Goal: Answer question/provide support: Share knowledge or assist other users

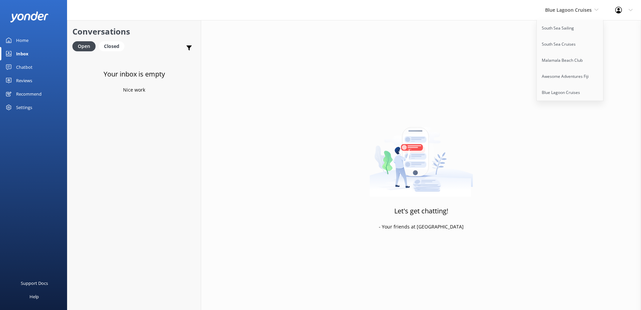
click at [559, 32] on link "South Sea Sailing" at bounding box center [570, 28] width 67 height 16
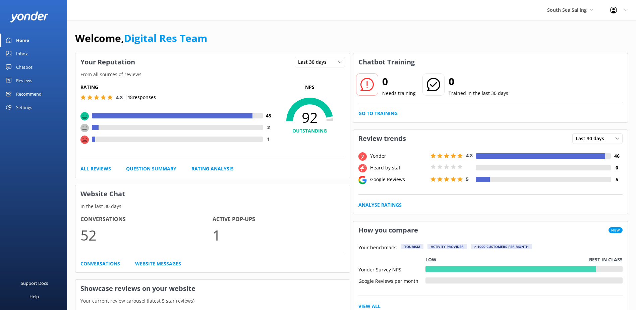
click at [387, 117] on div "0 Needs training 0 Trained in the last 30 days Go to Training" at bounding box center [491, 97] width 275 height 52
click at [387, 115] on link "Go to Training" at bounding box center [378, 113] width 39 height 7
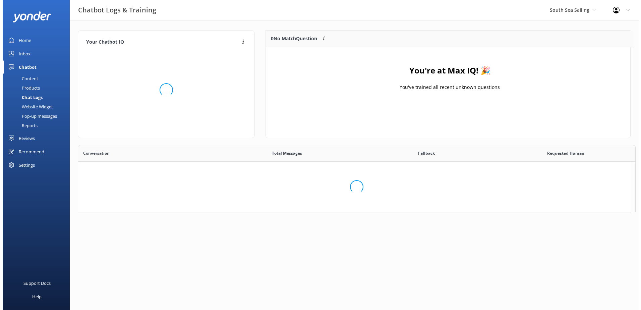
scroll to position [79, 359]
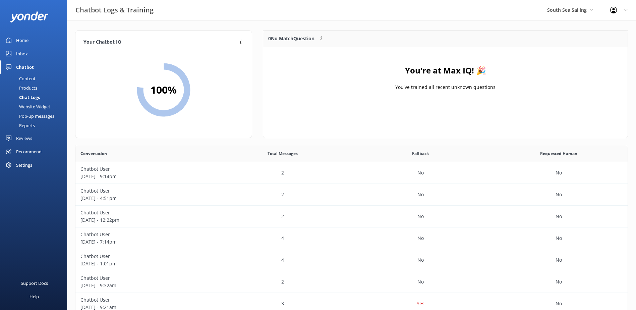
click at [19, 58] on div "Inbox" at bounding box center [22, 53] width 12 height 13
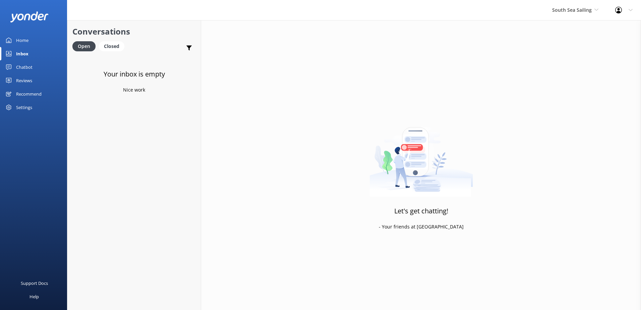
click at [583, 19] on div "South Sea Sailing South Sea Sailing South Sea Cruises Malamala Beach Club Aweso…" at bounding box center [575, 10] width 63 height 20
click at [580, 42] on link "South Sea Cruises" at bounding box center [577, 44] width 67 height 16
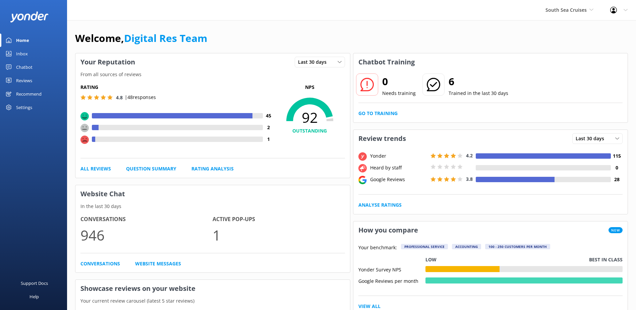
click at [37, 59] on link "Inbox" at bounding box center [33, 53] width 67 height 13
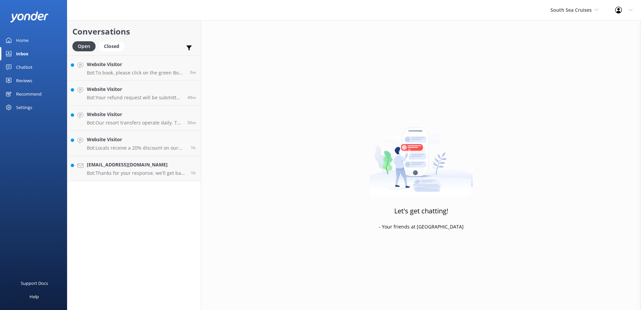
click at [33, 55] on link "Inbox" at bounding box center [33, 53] width 67 height 13
click at [118, 162] on h4 "[EMAIL_ADDRESS][DOMAIN_NAME]" at bounding box center [136, 164] width 99 height 7
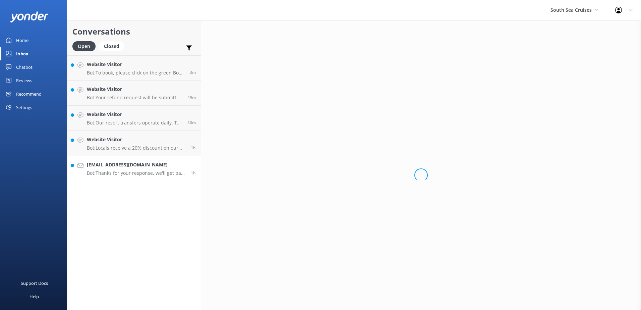
click at [133, 176] on link "[EMAIL_ADDRESS][DOMAIN_NAME] Bot: Thanks for your response, we'll get back to y…" at bounding box center [133, 168] width 133 height 25
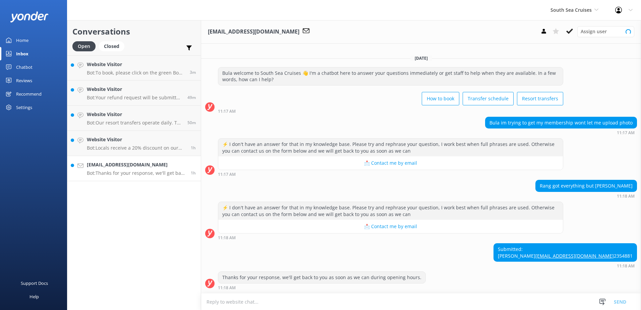
scroll to position [7, 0]
click at [174, 149] on p "Bot: Locals receive a 20% discount on our day tours and resort transfers. For g…" at bounding box center [136, 148] width 99 height 6
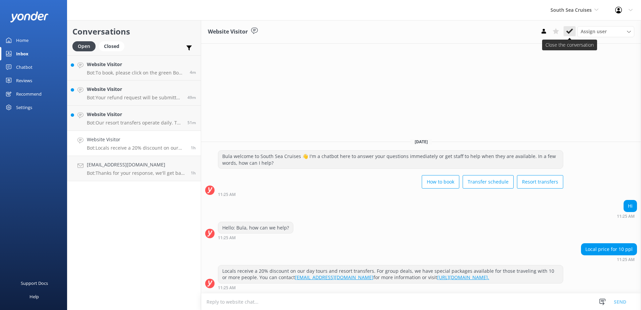
click at [574, 30] on button at bounding box center [570, 31] width 12 height 10
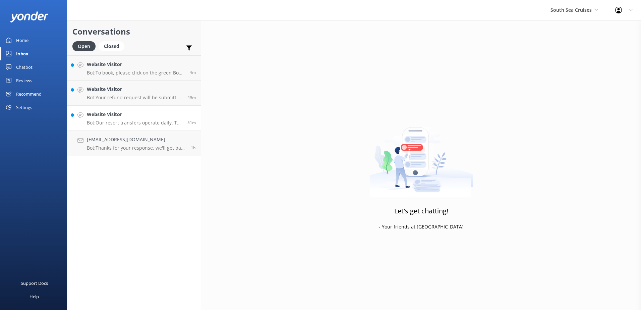
click at [100, 118] on h4 "Website Visitor" at bounding box center [135, 114] width 96 height 7
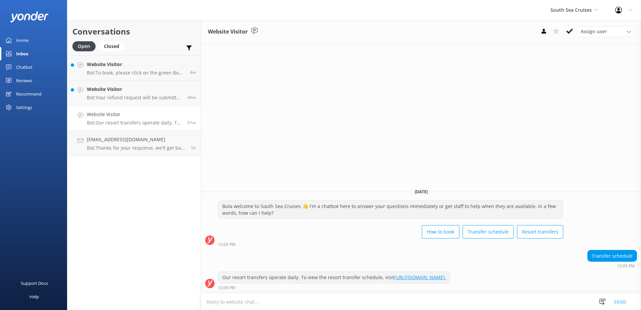
click at [571, 37] on div "Assign user [PERSON_NAME] [PERSON_NAME] Digital Res Team [PERSON_NAME] [PERSON_…" at bounding box center [586, 31] width 97 height 11
click at [570, 34] on icon at bounding box center [570, 31] width 7 height 7
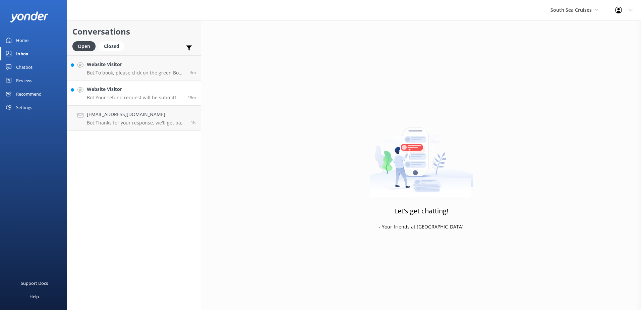
click at [172, 88] on h4 "Website Visitor" at bounding box center [135, 89] width 96 height 7
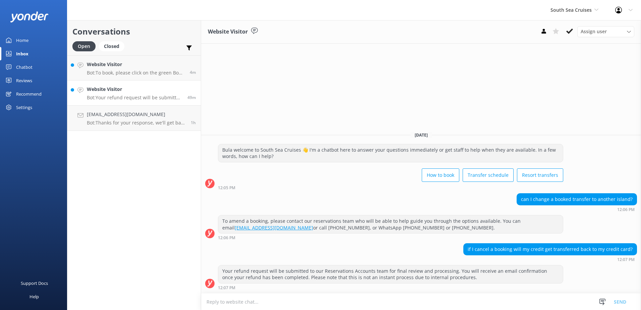
click at [172, 93] on div "Website Visitor Bot: Your refund request will be submitted to our Reservations …" at bounding box center [135, 93] width 96 height 15
click at [570, 29] on icon at bounding box center [570, 31] width 7 height 7
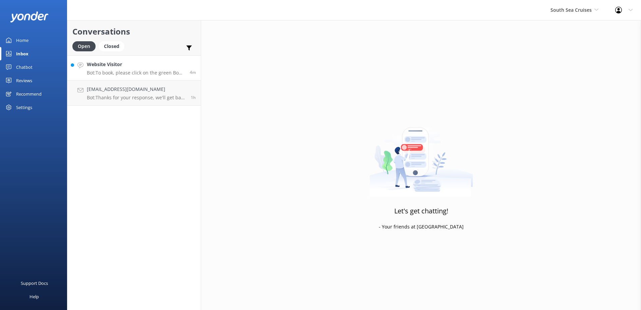
drag, startPoint x: 145, startPoint y: 62, endPoint x: 150, endPoint y: 68, distance: 7.9
click at [145, 62] on h4 "Website Visitor" at bounding box center [136, 64] width 98 height 7
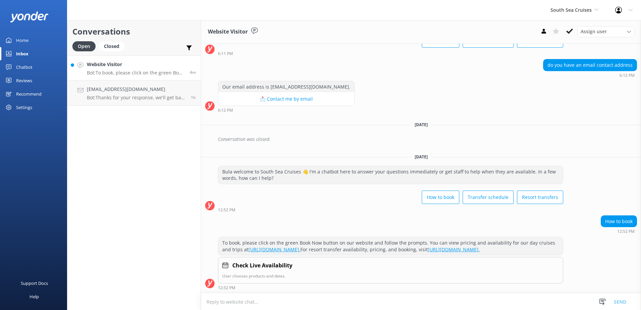
scroll to position [58, 0]
click at [569, 35] on icon at bounding box center [570, 31] width 7 height 7
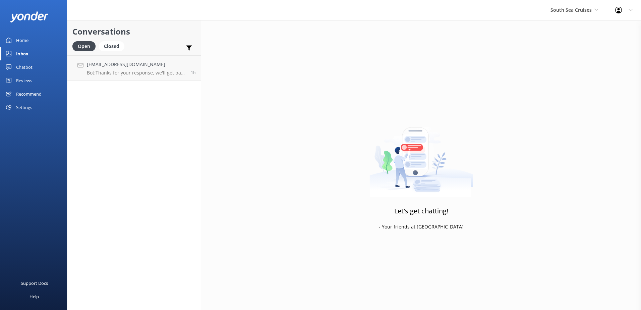
click at [569, 20] on div "South Sea Cruises South Sea Sailing South Sea Cruises Malamala Beach Club Aweso…" at bounding box center [320, 10] width 641 height 20
click at [574, 11] on span "South Sea Cruises" at bounding box center [571, 10] width 41 height 6
click at [568, 62] on link "Malamala Beach Club" at bounding box center [575, 60] width 67 height 16
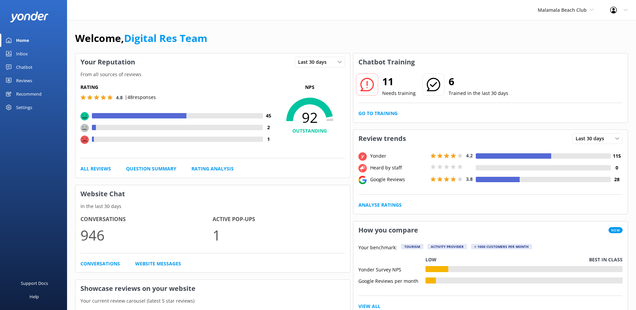
click at [21, 51] on div "Inbox" at bounding box center [22, 53] width 12 height 13
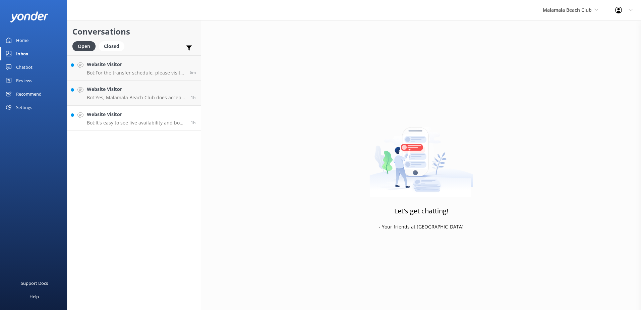
click at [156, 116] on h4 "Website Visitor" at bounding box center [136, 114] width 99 height 7
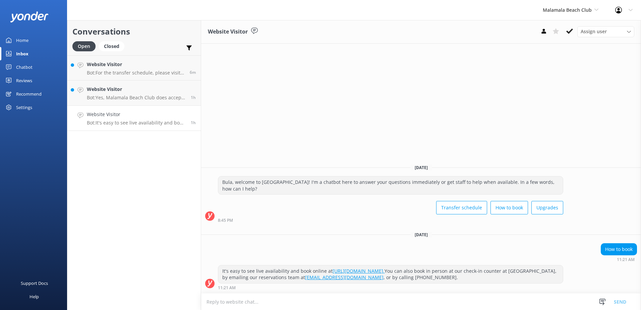
drag, startPoint x: 484, startPoint y: 278, endPoint x: 480, endPoint y: 277, distance: 4.1
click at [480, 277] on div "It's easy to see live availability and book online at [URL][DOMAIN_NAME]. You c…" at bounding box center [390, 274] width 345 height 18
click at [466, 271] on div "It's easy to see live availability and book online at [URL][DOMAIN_NAME]. You c…" at bounding box center [390, 274] width 345 height 18
drag, startPoint x: 465, startPoint y: 271, endPoint x: 299, endPoint y: 269, distance: 166.0
click at [299, 269] on div "It's easy to see live availability and book online at [URL][DOMAIN_NAME]. You c…" at bounding box center [390, 274] width 345 height 18
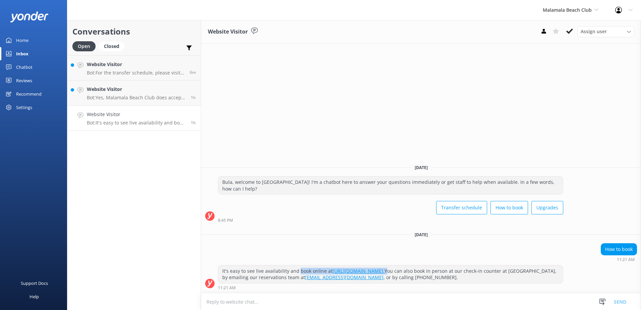
copy div "book online at [URL][DOMAIN_NAME]."
drag, startPoint x: 299, startPoint y: 269, endPoint x: 285, endPoint y: 301, distance: 34.1
click at [285, 301] on textarea at bounding box center [421, 301] width 440 height 16
paste textarea "book online at [URL][DOMAIN_NAME]."
click at [210, 301] on textarea "book online at [URL][DOMAIN_NAME]." at bounding box center [421, 301] width 440 height 17
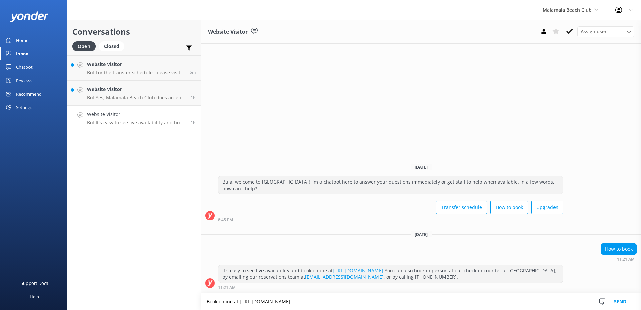
click at [407, 302] on textarea "Book online at [URL][DOMAIN_NAME]." at bounding box center [421, 301] width 440 height 17
type textarea "Book online at [URL][DOMAIN_NAME]"
click at [627, 302] on button "Send" at bounding box center [620, 301] width 25 height 17
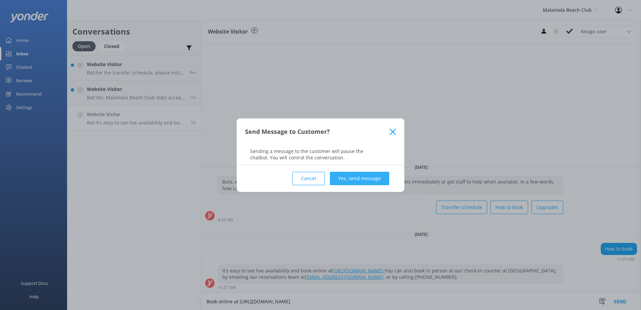
click at [363, 178] on button "Yes, send message" at bounding box center [359, 178] width 59 height 13
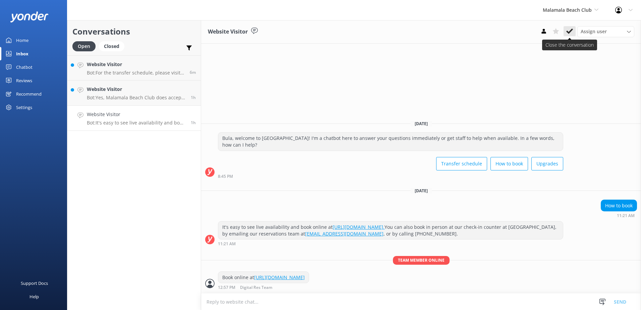
click at [569, 32] on use at bounding box center [570, 31] width 7 height 5
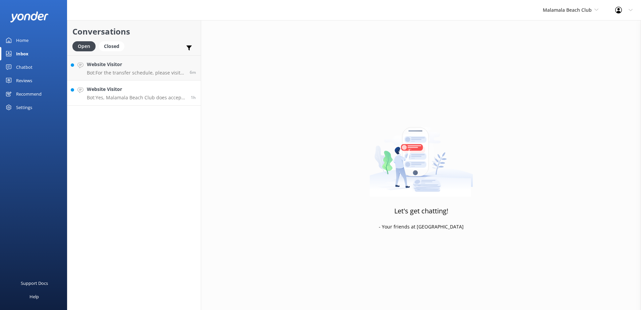
click at [121, 101] on link "Website Visitor Bot: Yes, Malamala Beach Club does accept US dollars for paymen…" at bounding box center [133, 92] width 133 height 25
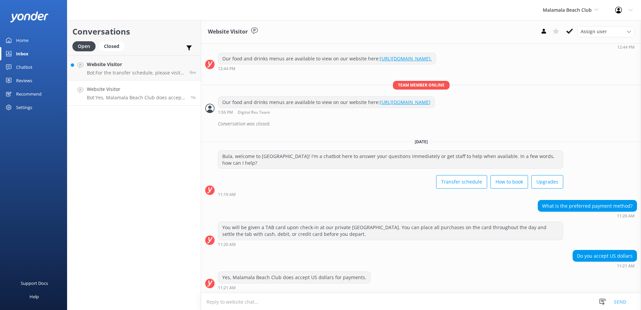
scroll to position [86, 0]
click at [143, 75] on p "Bot: For the transfer schedule, please visit the following link: [URL][DOMAIN_N…" at bounding box center [136, 73] width 98 height 6
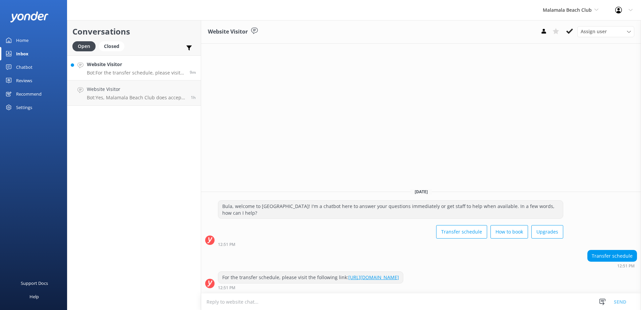
click at [151, 70] on p "Bot: For the transfer schedule, please visit the following link: [URL][DOMAIN_N…" at bounding box center [136, 73] width 98 height 6
click at [570, 30] on icon at bounding box center [570, 31] width 7 height 7
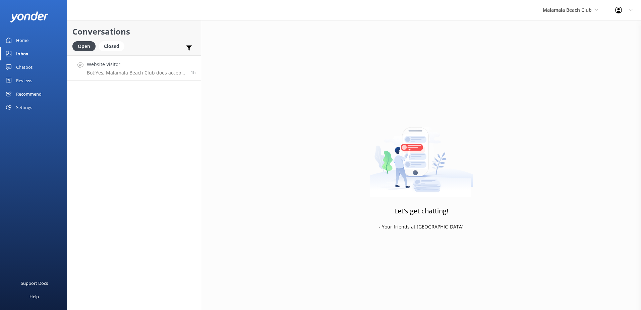
click at [140, 67] on h4 "Website Visitor" at bounding box center [136, 64] width 99 height 7
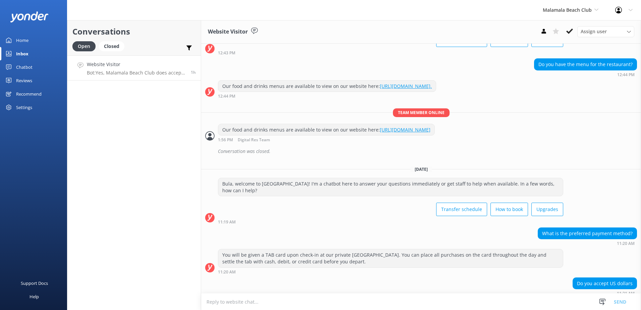
scroll to position [86, 0]
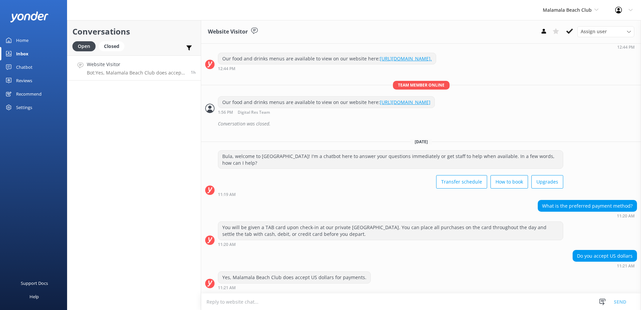
type textarea "W"
type textarea "m"
type textarea "Malamala beach club only accepts card payments"
click at [623, 301] on button "Send" at bounding box center [620, 301] width 25 height 17
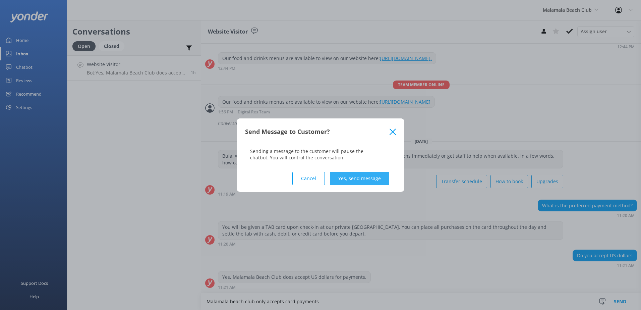
click at [364, 181] on button "Yes, send message" at bounding box center [359, 178] width 59 height 13
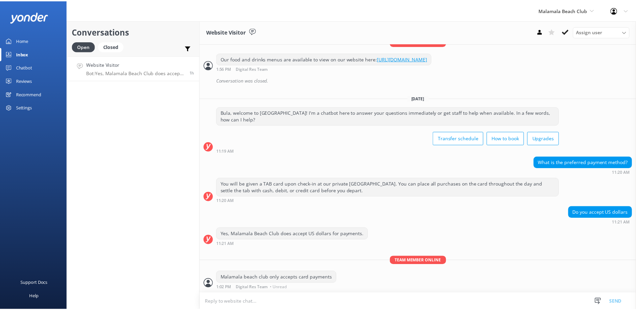
scroll to position [130, 0]
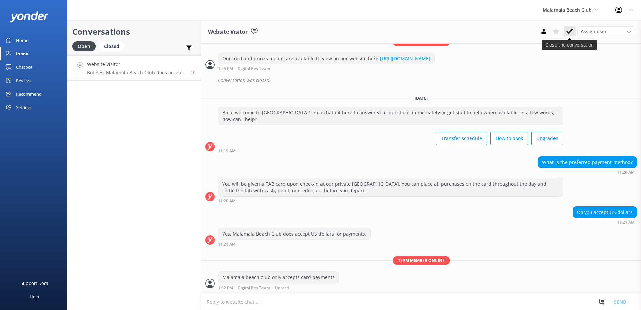
click at [571, 34] on icon at bounding box center [570, 31] width 7 height 7
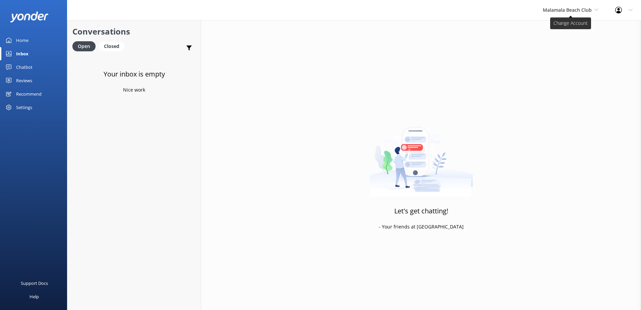
click at [568, 13] on span "Malamala Beach Club" at bounding box center [571, 9] width 56 height 7
click at [554, 72] on link "Awesome Adventures Fiji" at bounding box center [568, 76] width 67 height 16
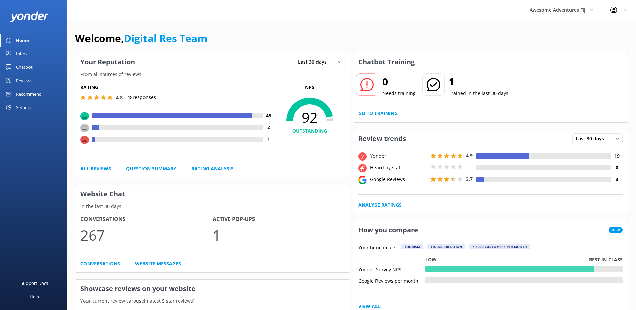
click at [370, 107] on div "0 Needs training 1 Trained in the last 30 days Go to Training" at bounding box center [491, 97] width 275 height 52
click at [375, 113] on link "Go to Training" at bounding box center [378, 113] width 39 height 7
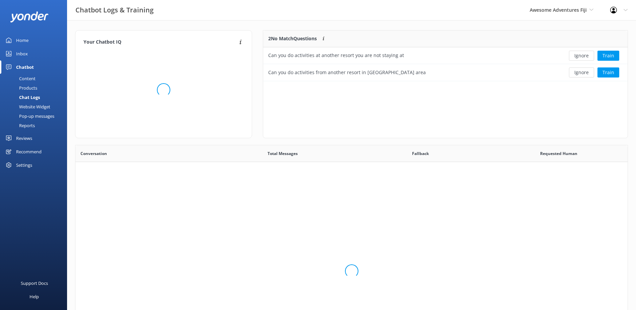
scroll to position [46, 359]
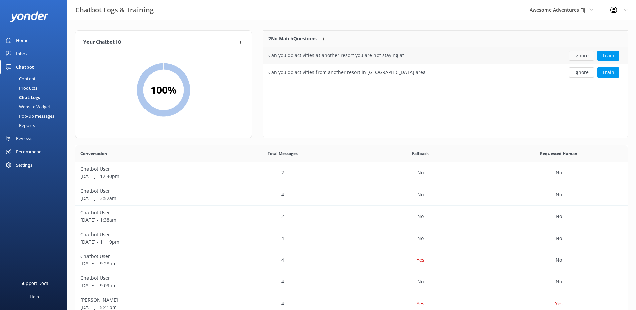
click at [576, 58] on button "Ignore" at bounding box center [581, 56] width 25 height 10
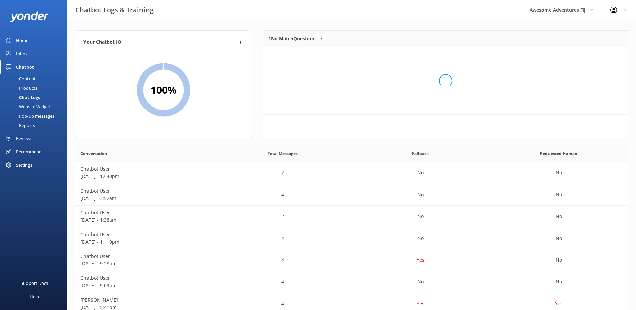
scroll to position [29, 359]
click at [576, 57] on button "Ignore" at bounding box center [581, 56] width 25 height 10
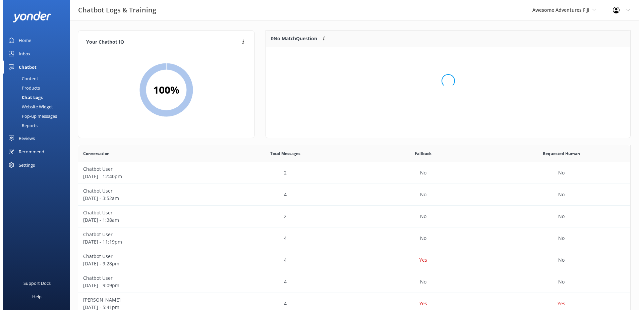
scroll to position [79, 359]
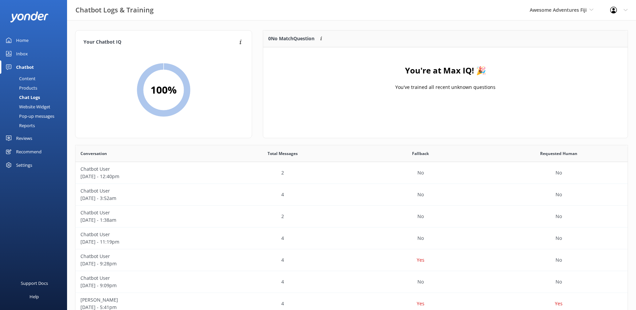
click at [34, 54] on link "Inbox" at bounding box center [33, 53] width 67 height 13
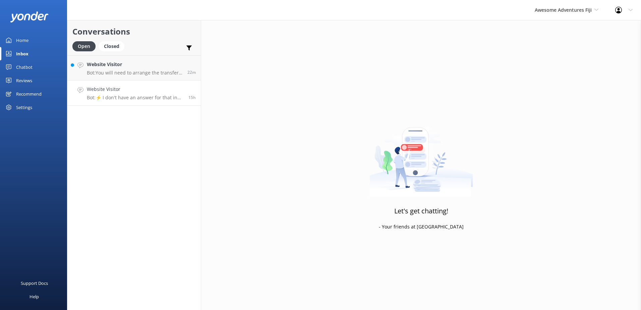
click at [134, 88] on h4 "Website Visitor" at bounding box center [135, 89] width 97 height 7
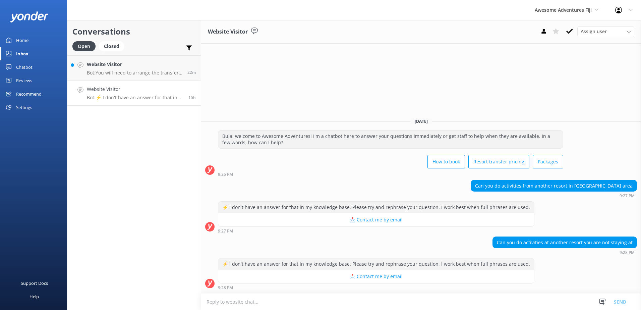
click at [159, 95] on p "Bot: ⚡ I don't have an answer for that in my knowledge base. Please try and rep…" at bounding box center [135, 98] width 97 height 6
click at [153, 77] on link "Website Visitor Bot: You will need to arrange the transfer directly with the re…" at bounding box center [133, 67] width 133 height 25
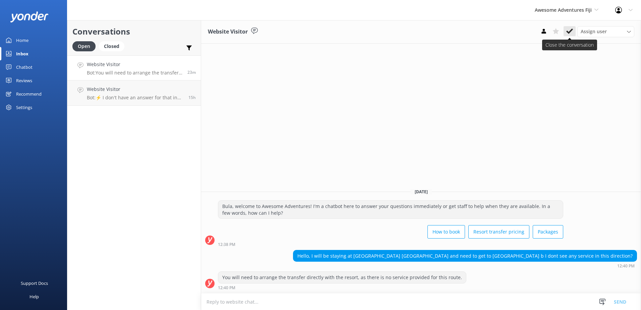
click at [573, 32] on button at bounding box center [570, 31] width 12 height 10
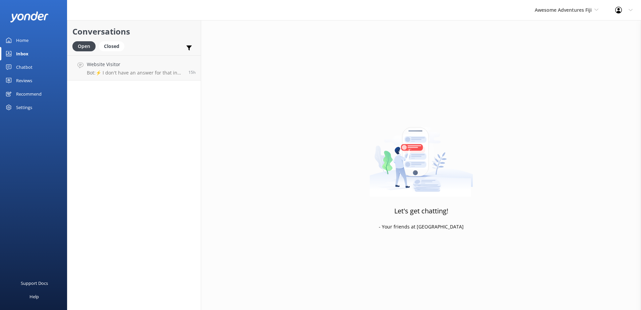
click at [562, 14] on div "Awesome Adventures Fiji South Sea Sailing South Sea Cruises Malamala Beach Club…" at bounding box center [567, 10] width 80 height 20
click at [565, 87] on link "Blue Lagoon Cruises" at bounding box center [560, 93] width 67 height 16
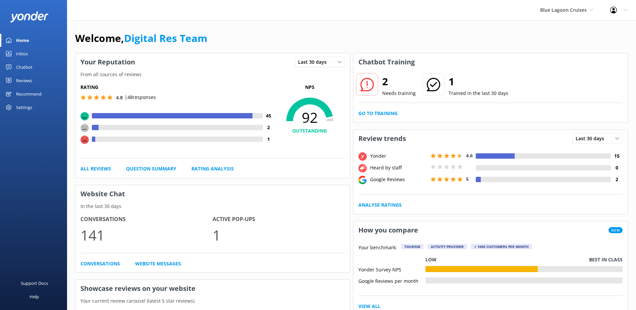
click at [36, 48] on link "Inbox" at bounding box center [33, 53] width 67 height 13
